Goal: Navigation & Orientation: Find specific page/section

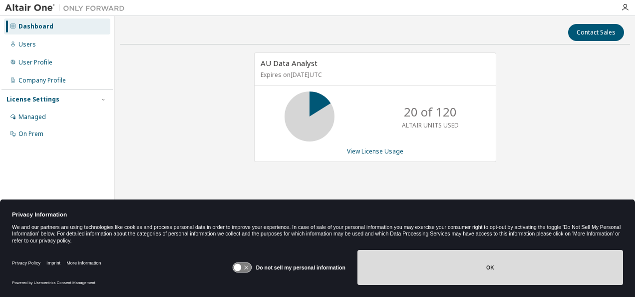
click at [495, 270] on button "OK" at bounding box center [490, 267] width 266 height 35
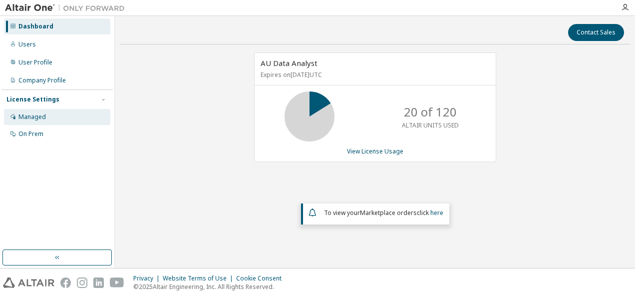
click at [35, 114] on div "Managed" at bounding box center [31, 117] width 27 height 8
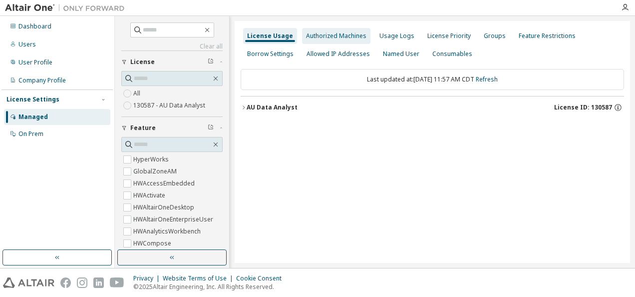
click at [327, 33] on div "Authorized Machines" at bounding box center [336, 36] width 60 height 8
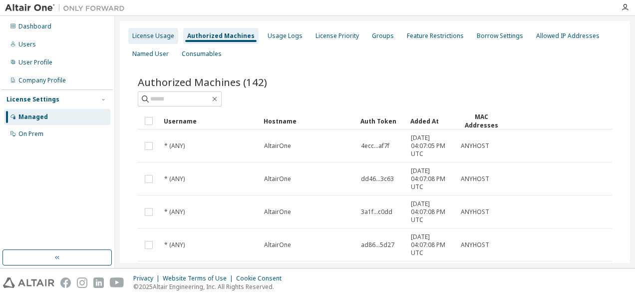
click at [165, 36] on div "License Usage" at bounding box center [153, 36] width 42 height 8
